Goal: Information Seeking & Learning: Learn about a topic

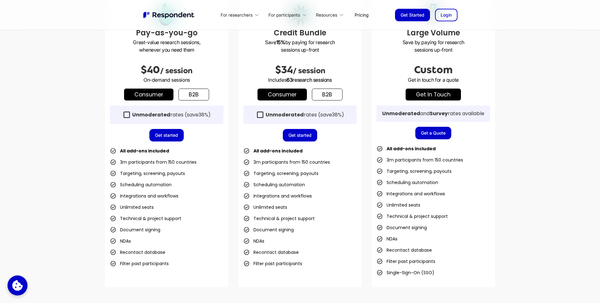
scroll to position [203, 0]
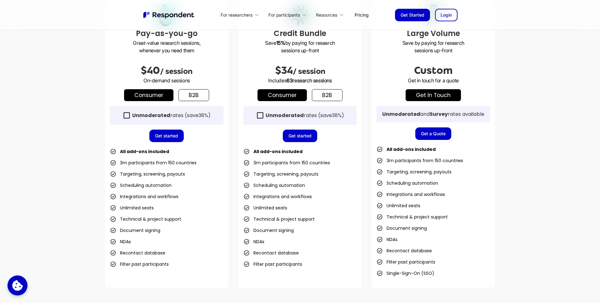
click at [330, 88] on div "Credit Bundle Save 15% by paying for research sessions up-front $34 / session I…" at bounding box center [299, 140] width 123 height 293
click at [330, 97] on link "b2b" at bounding box center [327, 95] width 31 height 12
click at [295, 97] on link "Consumer" at bounding box center [282, 95] width 49 height 12
click at [261, 111] on icon at bounding box center [260, 115] width 8 height 8
click at [261, 112] on icon at bounding box center [260, 115] width 6 height 6
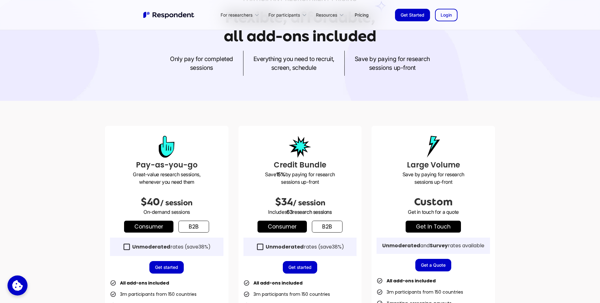
scroll to position [0, 0]
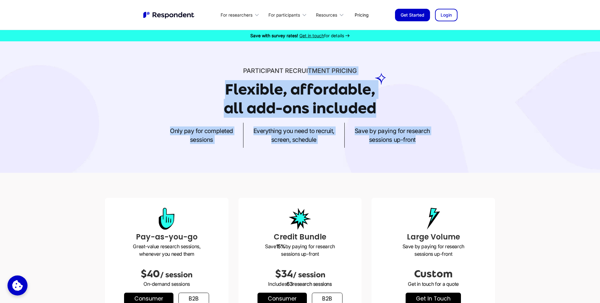
drag, startPoint x: 362, startPoint y: 151, endPoint x: 304, endPoint y: 56, distance: 111.3
click at [304, 58] on div "Participant recruitment PRICING Flexible, affordable, all add-ons included Only…" at bounding box center [300, 106] width 600 height 131
click at [304, 56] on div "Participant recruitment PRICING Flexible, affordable, all add-ons included Only…" at bounding box center [300, 106] width 600 height 131
drag, startPoint x: 304, startPoint y: 56, endPoint x: 334, endPoint y: 156, distance: 104.9
click at [332, 152] on div "Participant recruitment PRICING Flexible, affordable, all add-ons included Only…" at bounding box center [300, 106] width 600 height 131
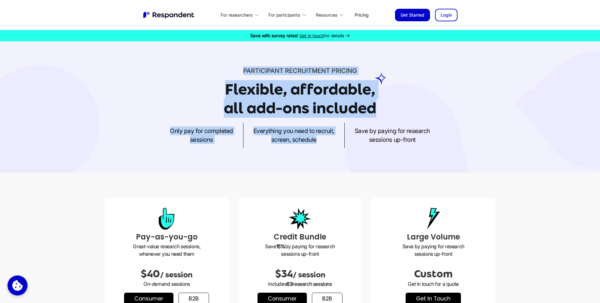
click at [334, 156] on div "Participant recruitment PRICING Flexible, affordable, all add-ons included Only…" at bounding box center [300, 106] width 600 height 131
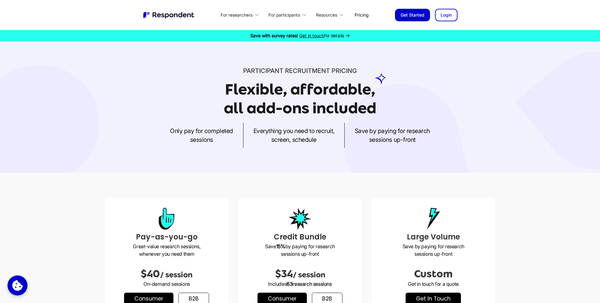
click at [176, 13] on img "home" at bounding box center [169, 15] width 53 height 8
